Goal: Information Seeking & Learning: Check status

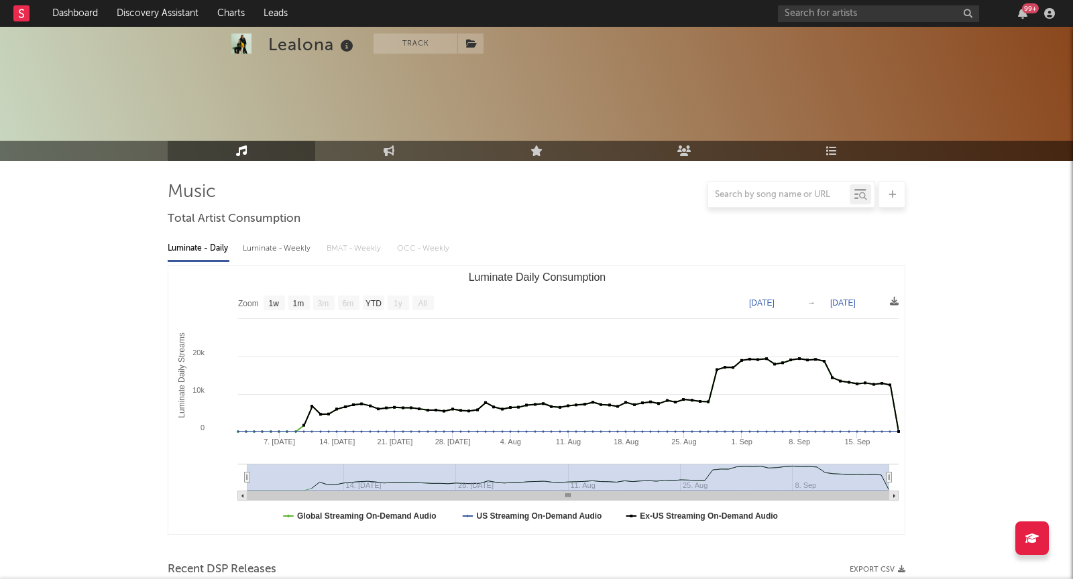
select select "1w"
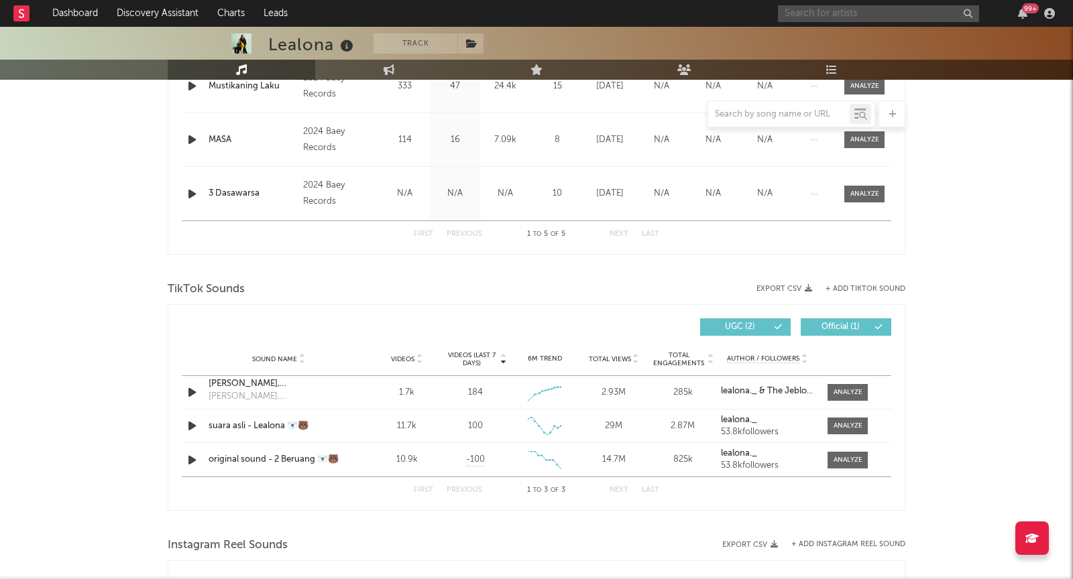
click at [840, 12] on input "text" at bounding box center [878, 13] width 201 height 17
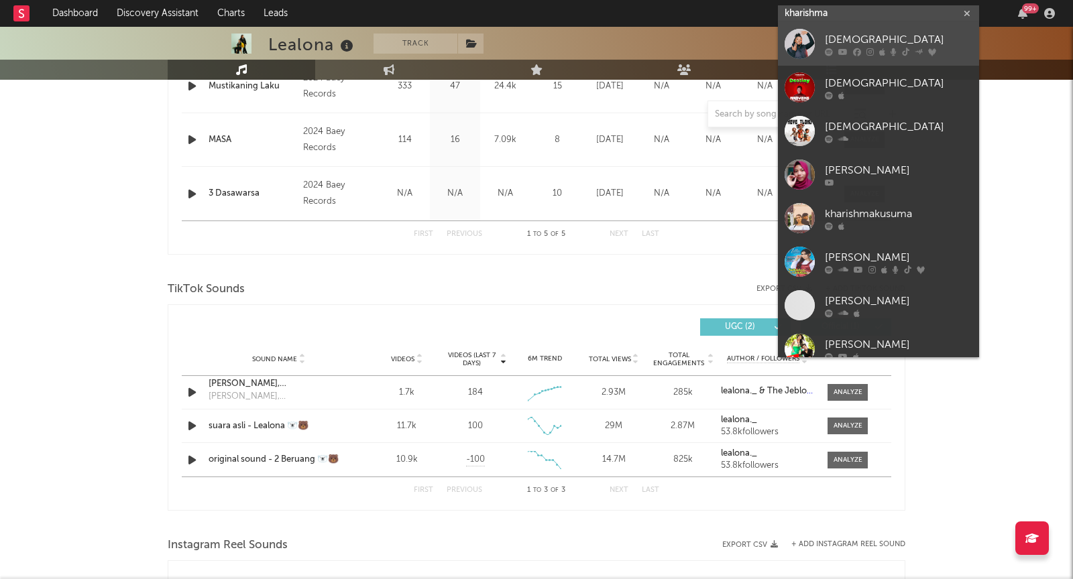
type input "kharishma"
click at [879, 36] on div "[DEMOGRAPHIC_DATA]" at bounding box center [899, 40] width 148 height 16
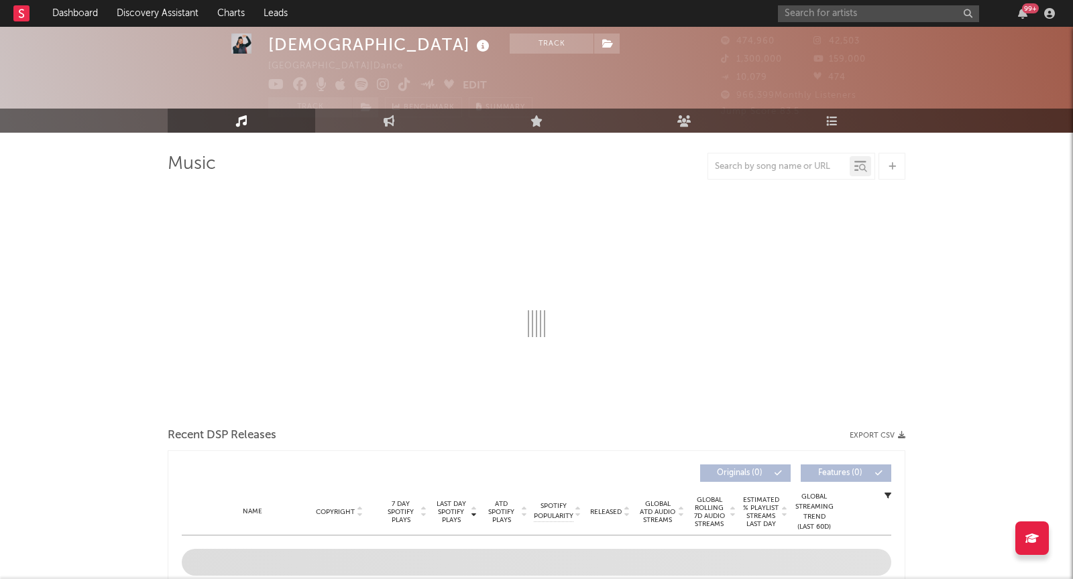
scroll to position [30, 0]
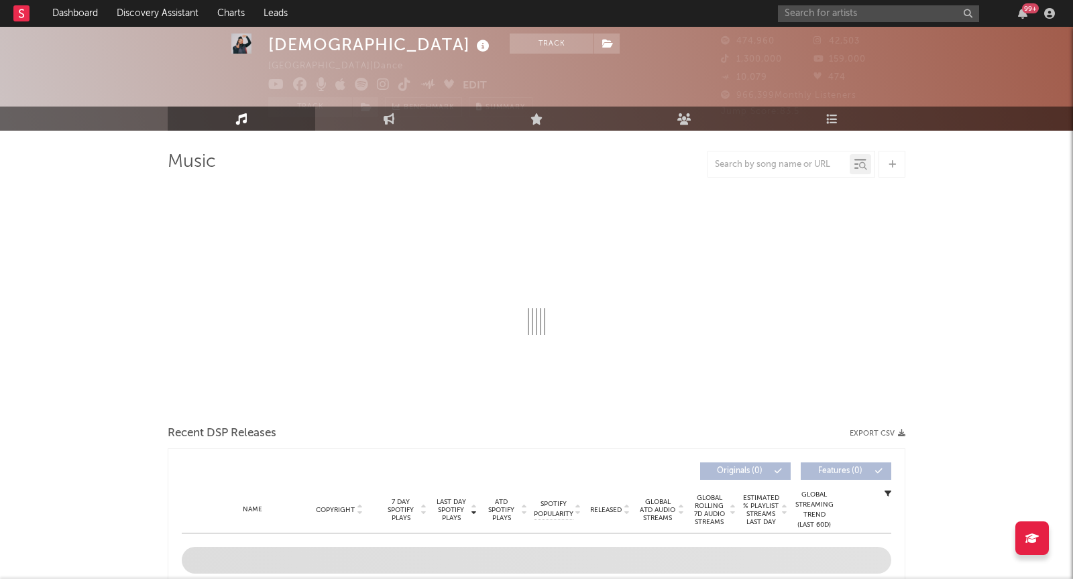
select select "6m"
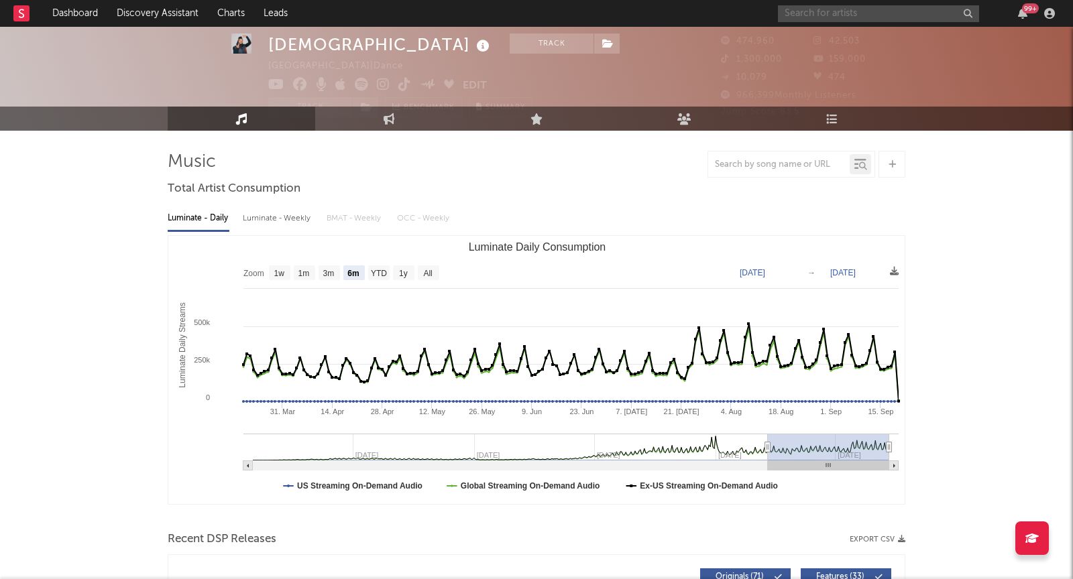
click at [811, 15] on input "text" at bounding box center [878, 13] width 201 height 17
type input "russelbuck"
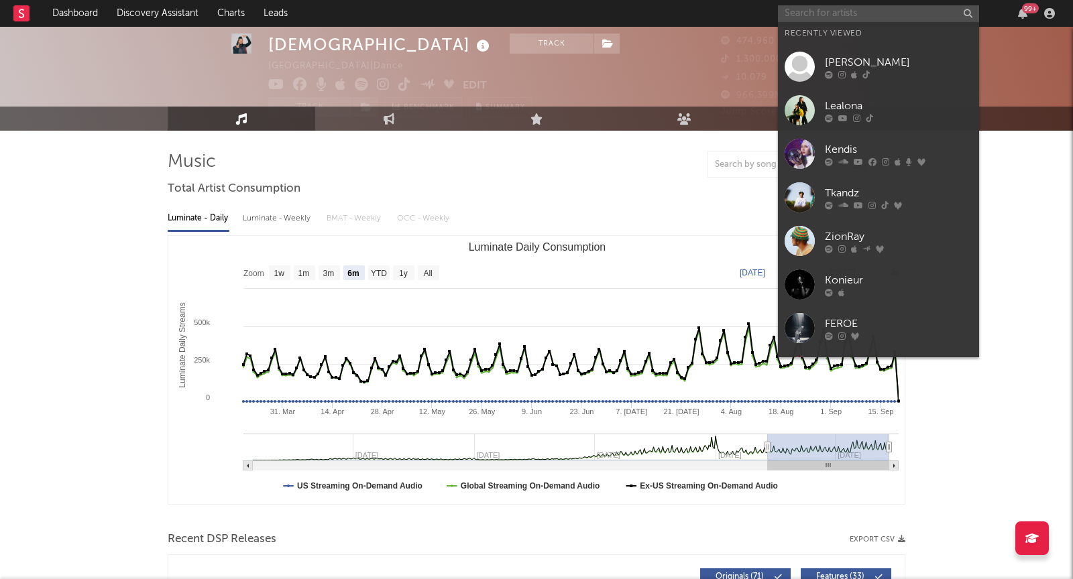
paste input "[URL][DOMAIN_NAME]"
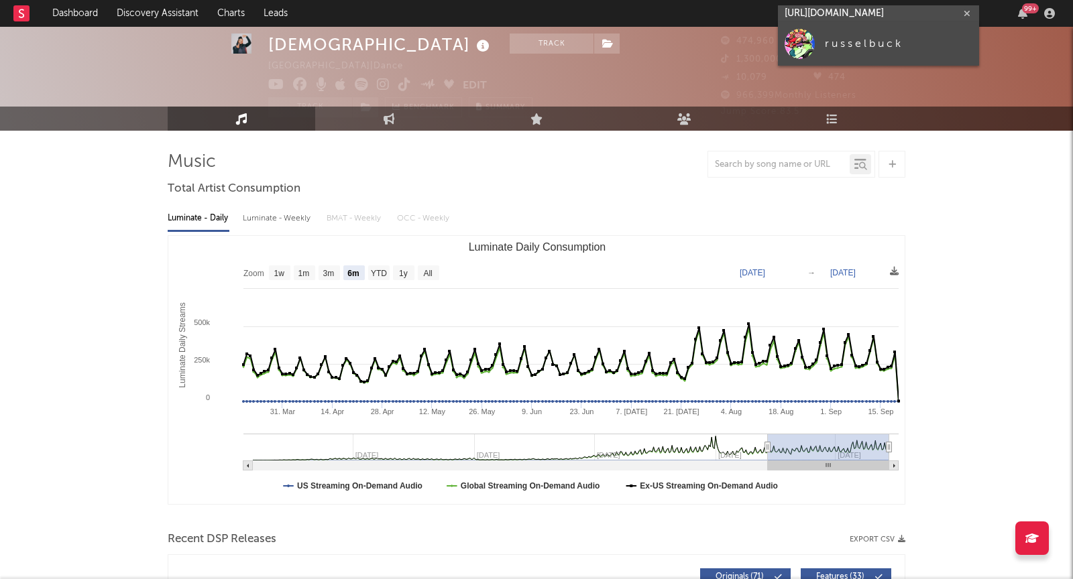
type input "[URL][DOMAIN_NAME]"
click at [900, 49] on div "r u s s e l b u c k" at bounding box center [899, 44] width 148 height 16
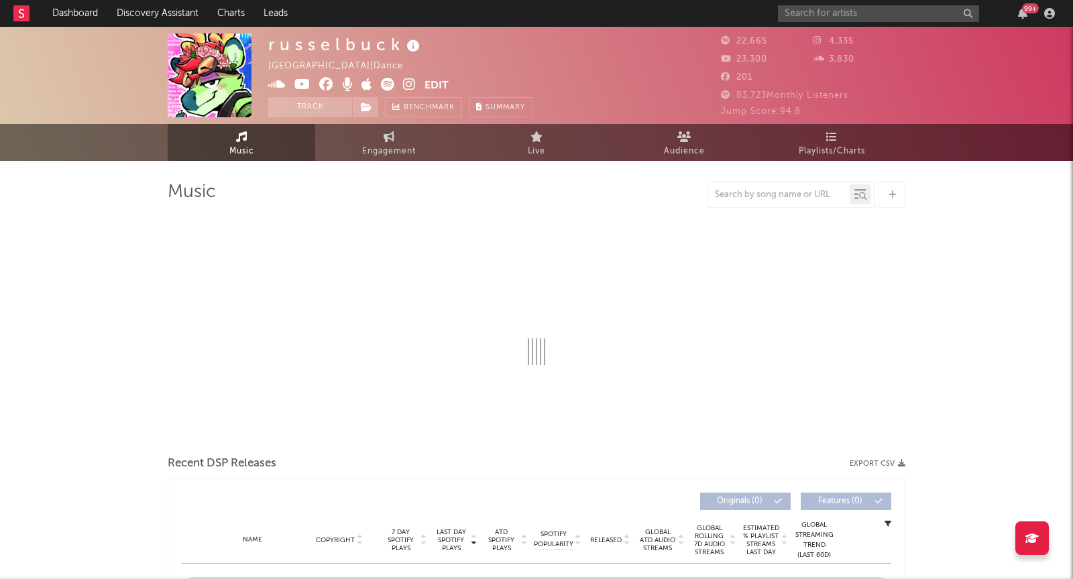
select select "6m"
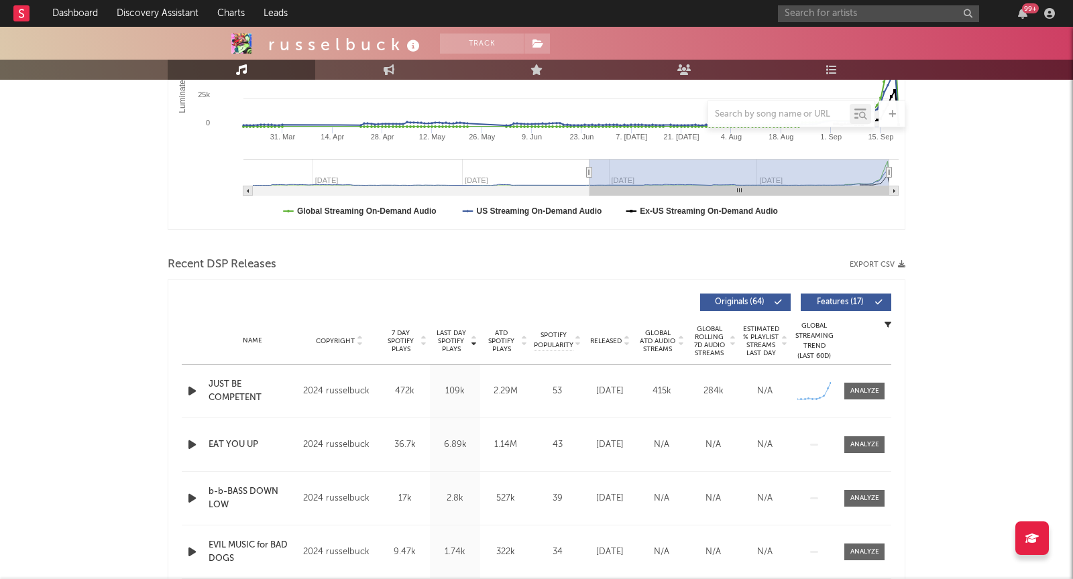
scroll to position [337, 0]
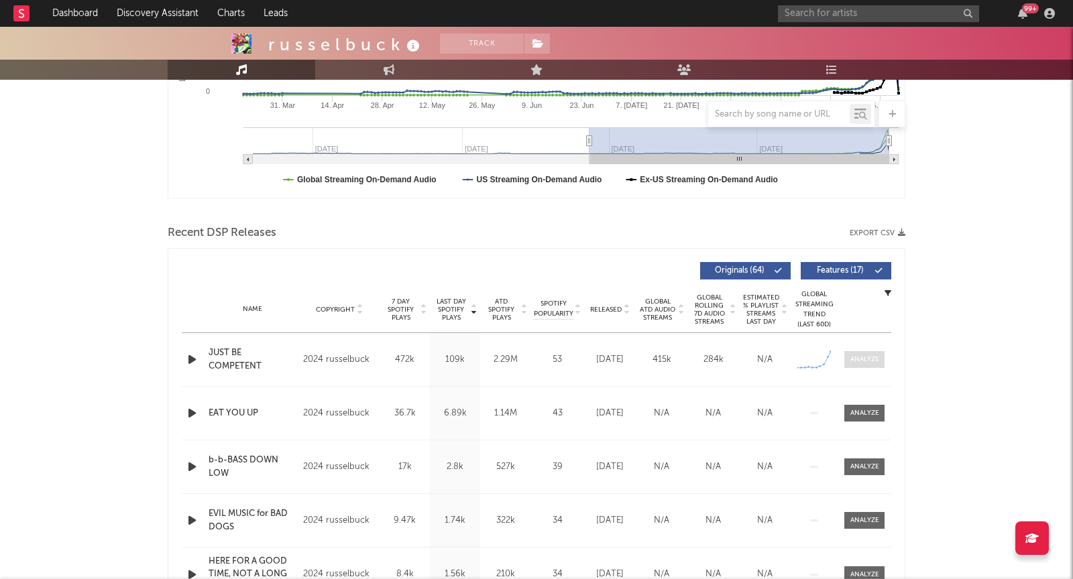
click at [874, 364] on span at bounding box center [864, 359] width 40 height 17
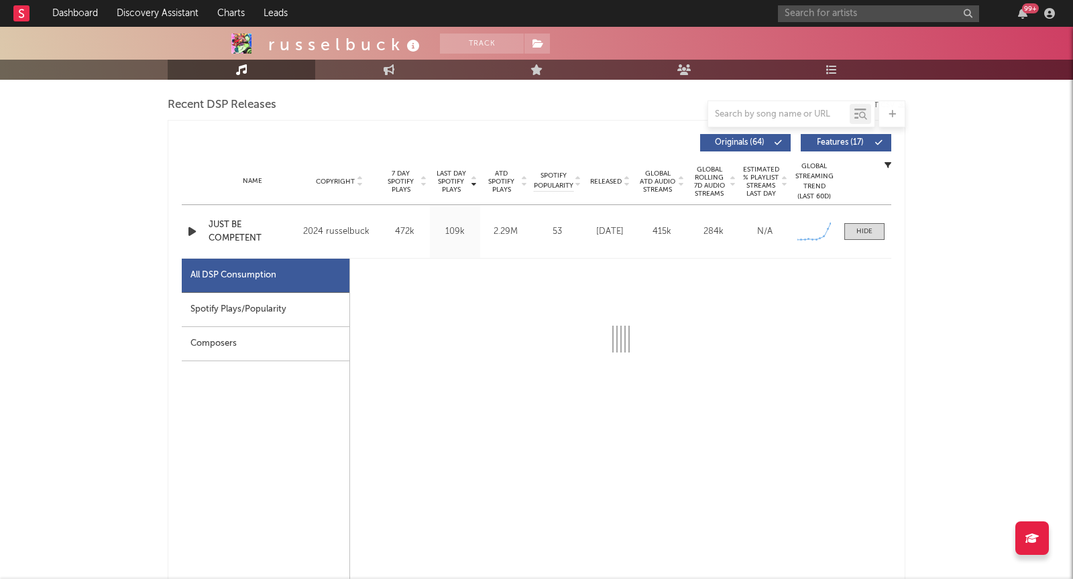
scroll to position [537, 0]
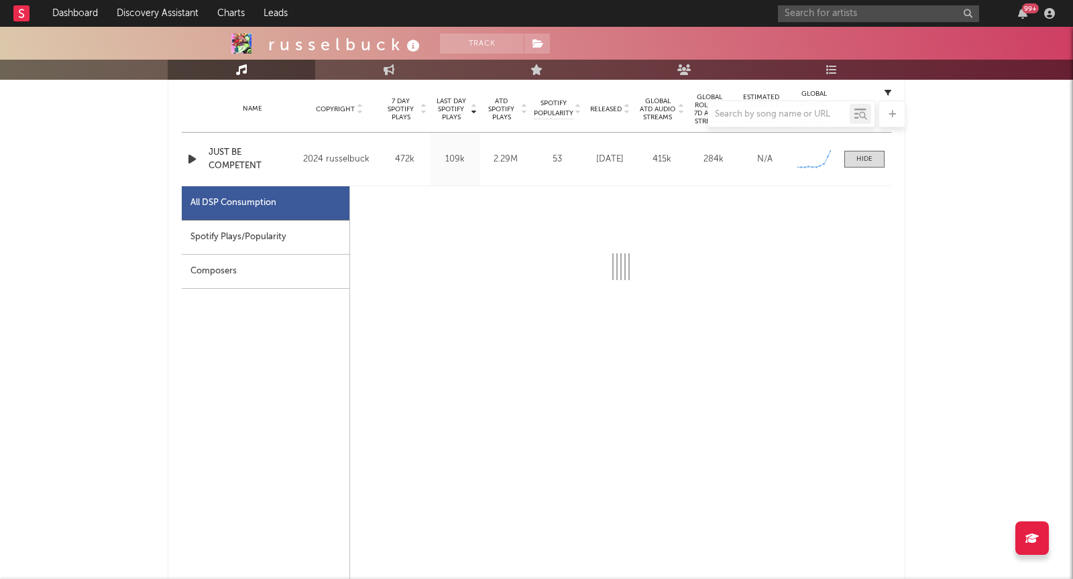
select select "1w"
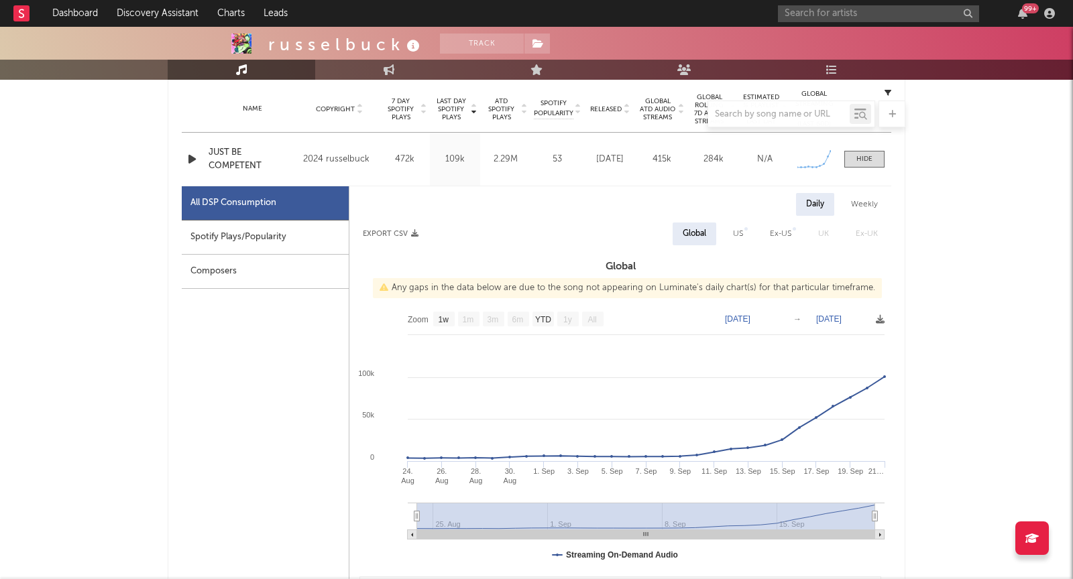
click at [312, 237] on div "Spotify Plays/Popularity" at bounding box center [265, 238] width 167 height 34
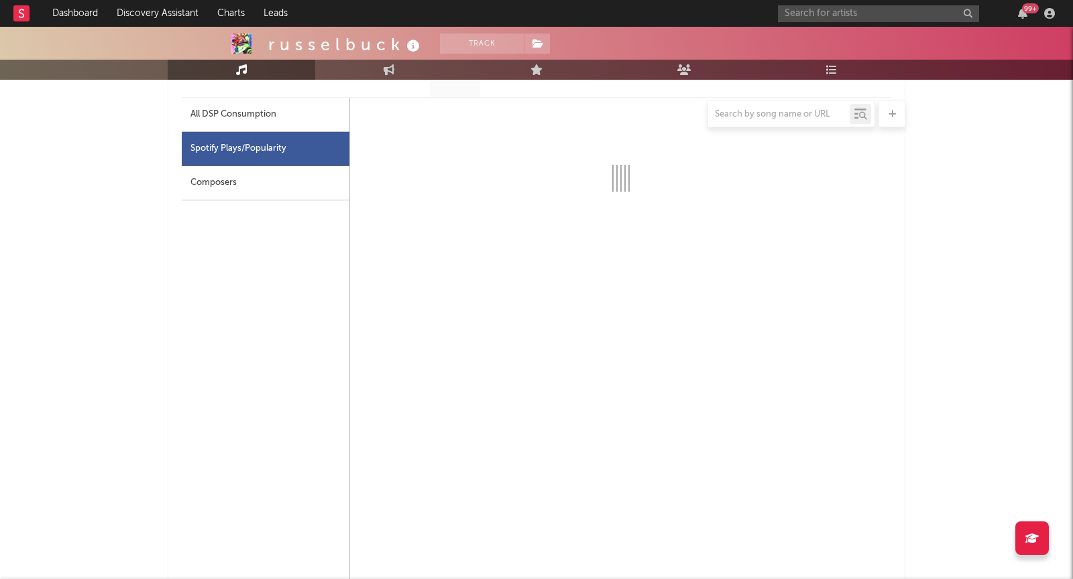
select select "6m"
select select "1w"
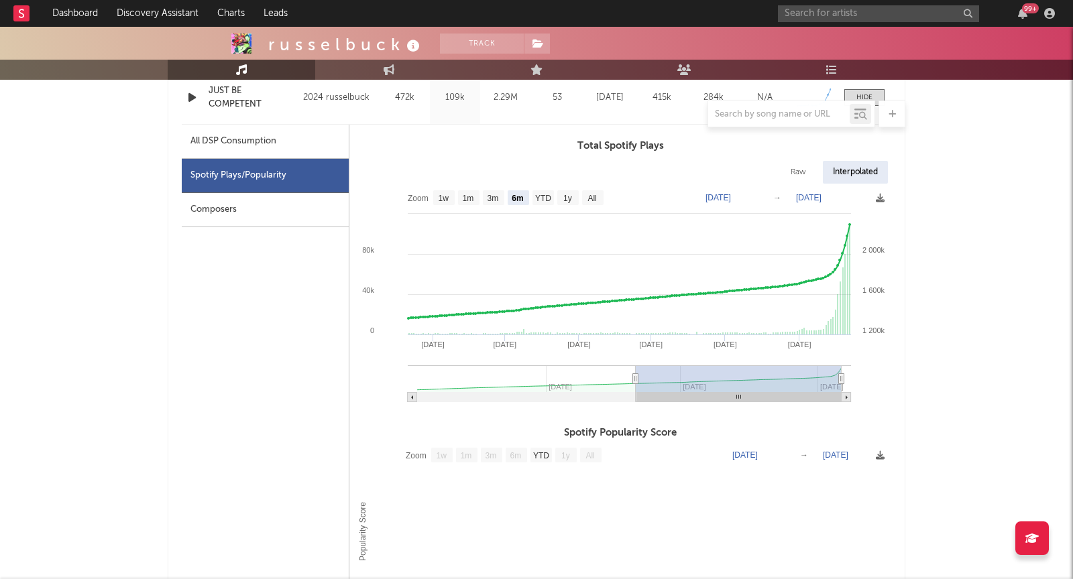
scroll to position [588, 0]
